Goal: Information Seeking & Learning: Learn about a topic

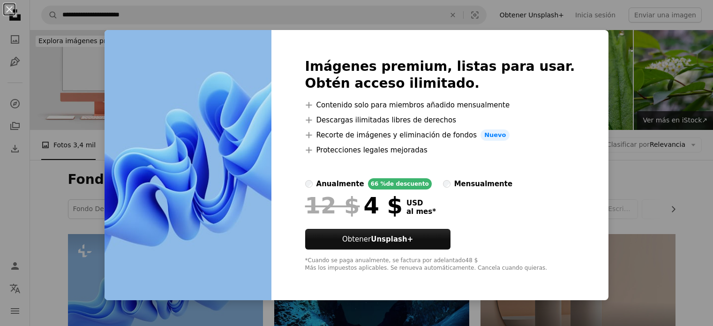
scroll to position [141, 0]
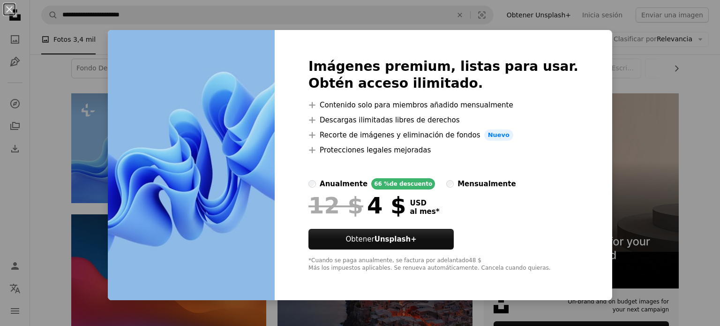
click at [89, 175] on div "An X shape Imágenes premium, listas para usar. Obtén acceso ilimitado. A plus s…" at bounding box center [360, 163] width 720 height 326
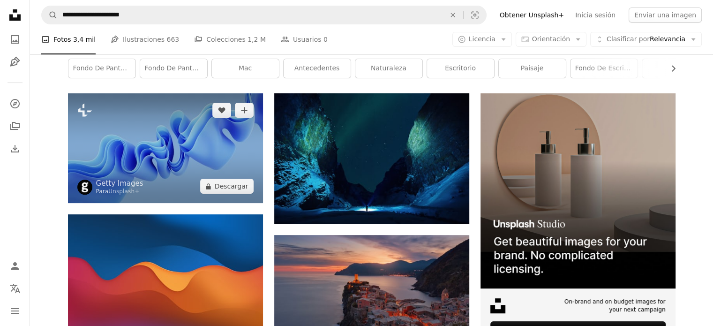
click at [112, 140] on img at bounding box center [165, 148] width 195 height 110
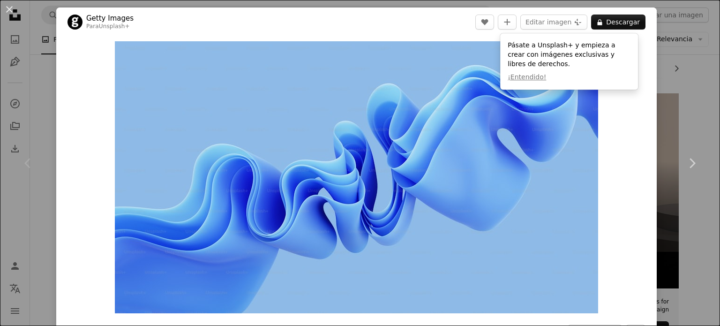
click at [64, 88] on div "Zoom in" at bounding box center [356, 177] width 600 height 281
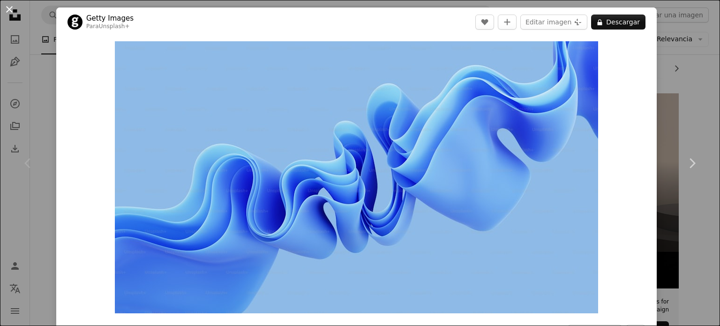
click at [9, 10] on button "An X shape" at bounding box center [9, 9] width 11 height 11
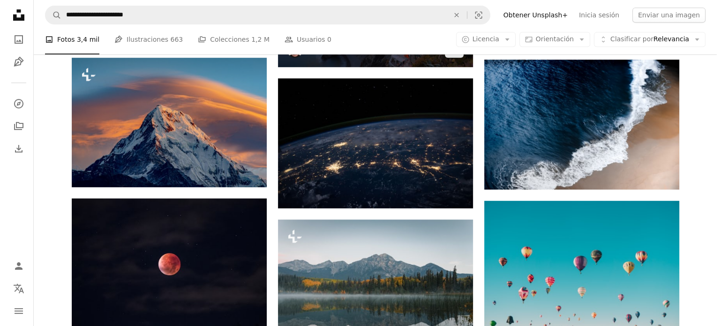
scroll to position [468, 0]
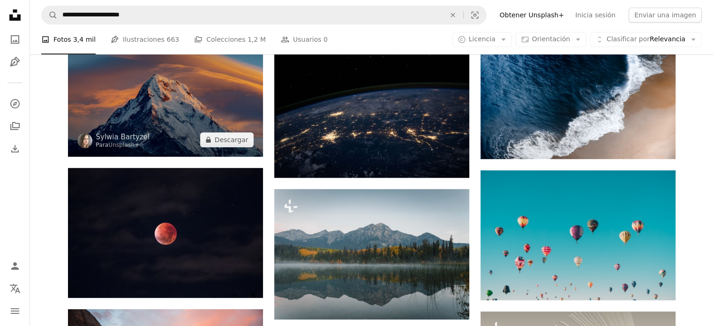
click at [169, 113] on img at bounding box center [165, 91] width 195 height 129
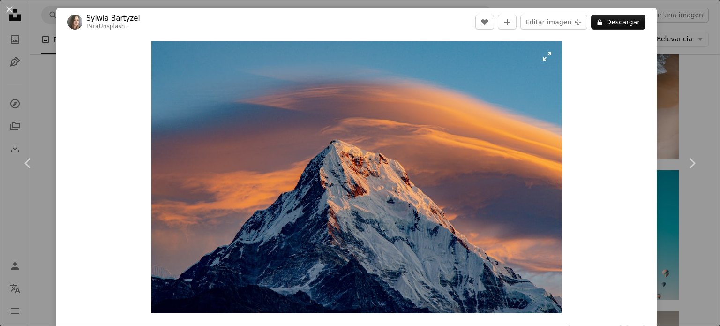
click at [542, 57] on img "Ampliar en esta imagen" at bounding box center [356, 177] width 410 height 272
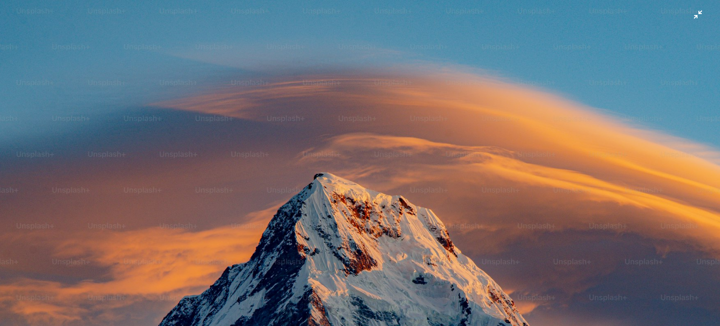
click at [692, 14] on img "Reducir el zoom en esta imagen" at bounding box center [360, 238] width 721 height 477
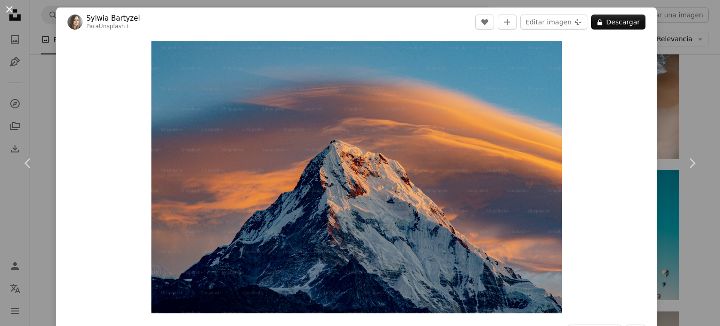
click at [9, 7] on button "An X shape" at bounding box center [9, 9] width 11 height 11
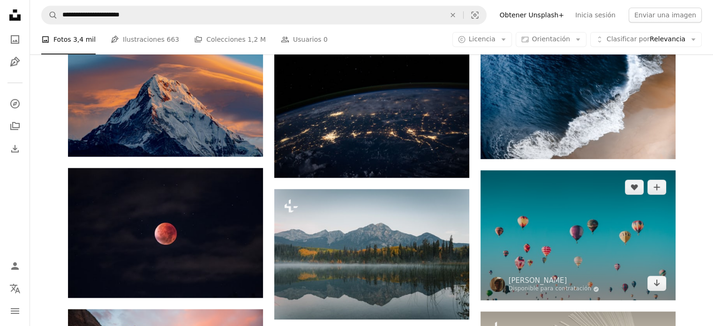
click at [571, 248] on img at bounding box center [577, 235] width 195 height 130
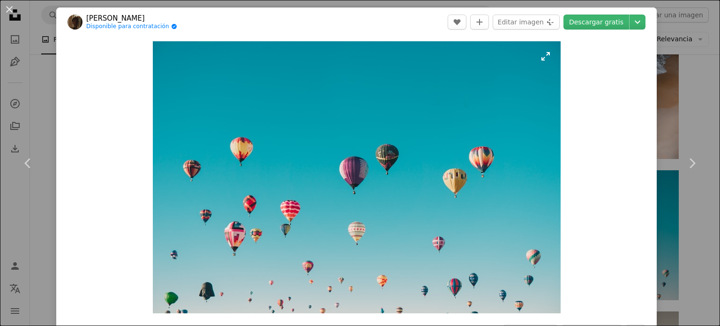
click at [540, 56] on img "Ampliar en esta imagen" at bounding box center [357, 177] width 408 height 272
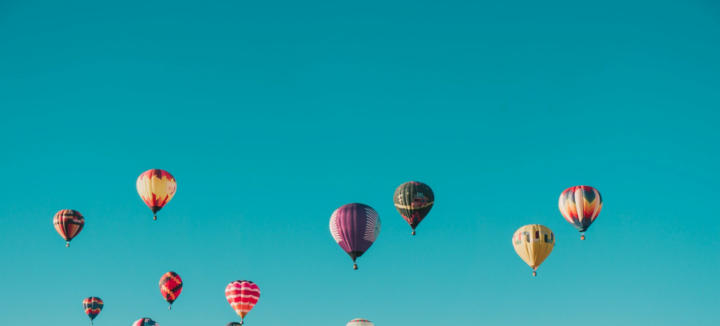
scroll to position [73, 0]
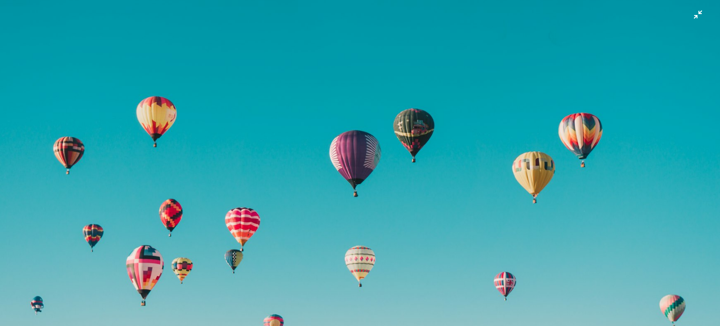
click at [691, 15] on img "Reducir el zoom en esta imagen" at bounding box center [360, 167] width 721 height 480
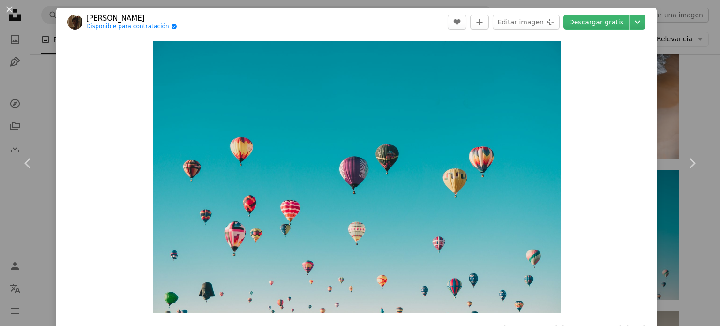
click at [10, 8] on button "An X shape" at bounding box center [9, 9] width 11 height 11
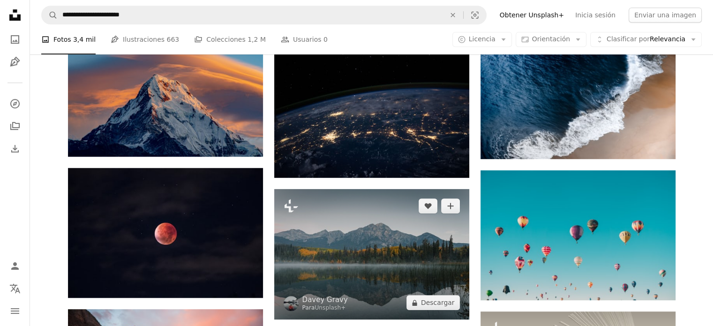
click at [379, 247] on img at bounding box center [371, 254] width 195 height 130
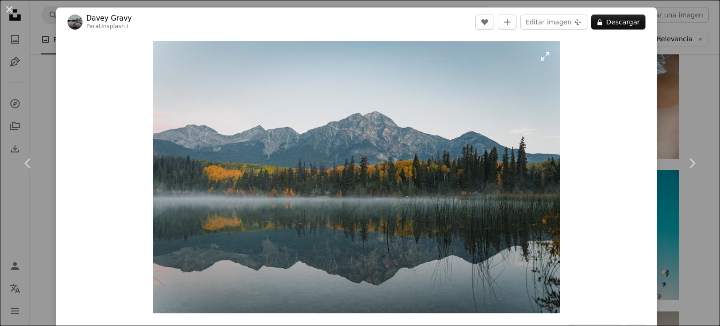
click at [543, 53] on img "Ampliar en esta imagen" at bounding box center [356, 177] width 407 height 272
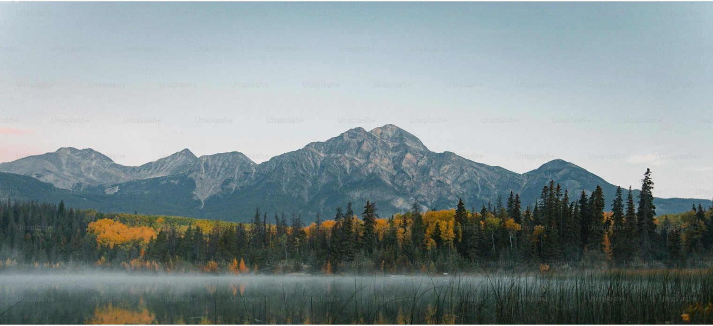
scroll to position [73, 0]
